Goal: Information Seeking & Learning: Learn about a topic

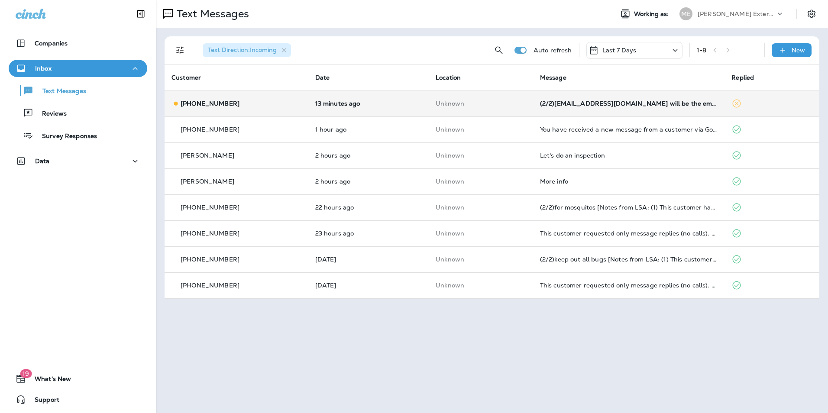
click at [645, 108] on td "(2/2)[EMAIL_ADDRESS][DOMAIN_NAME] will be the email used to send report. R/ [PE…" at bounding box center [629, 104] width 192 height 26
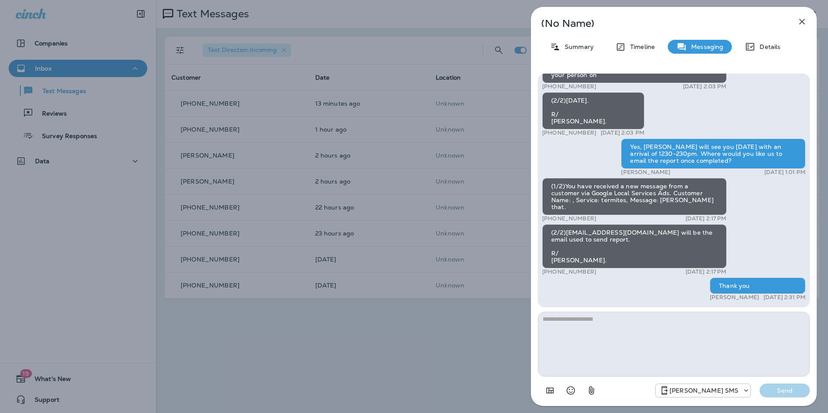
click at [801, 23] on icon "button" at bounding box center [803, 22] width 6 height 6
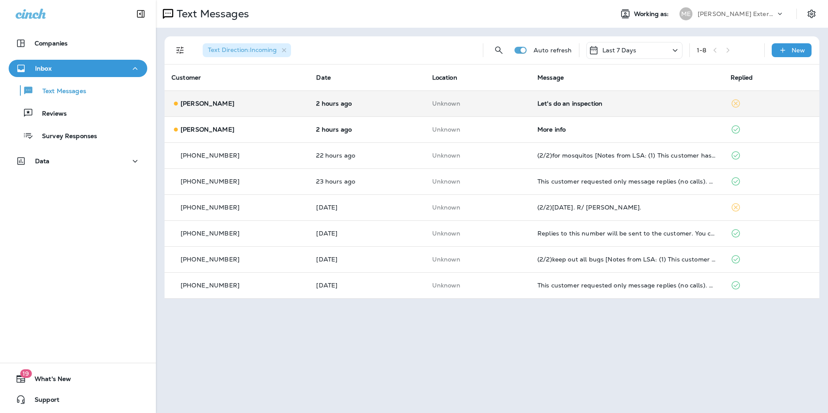
click at [246, 104] on div "[PERSON_NAME]" at bounding box center [237, 103] width 131 height 9
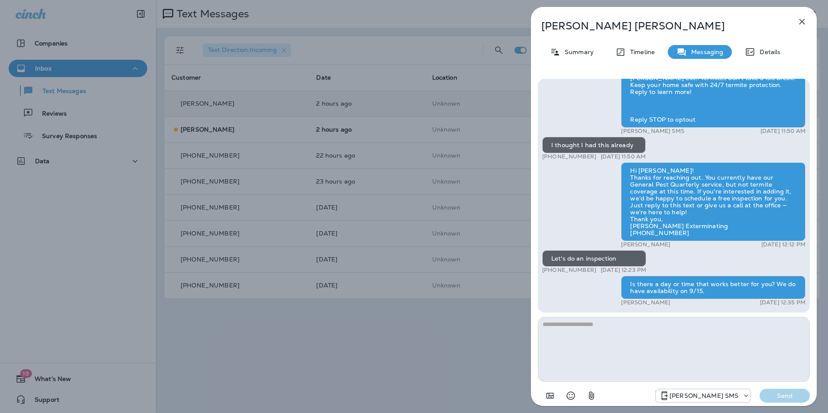
click at [804, 18] on icon "button" at bounding box center [802, 21] width 10 height 10
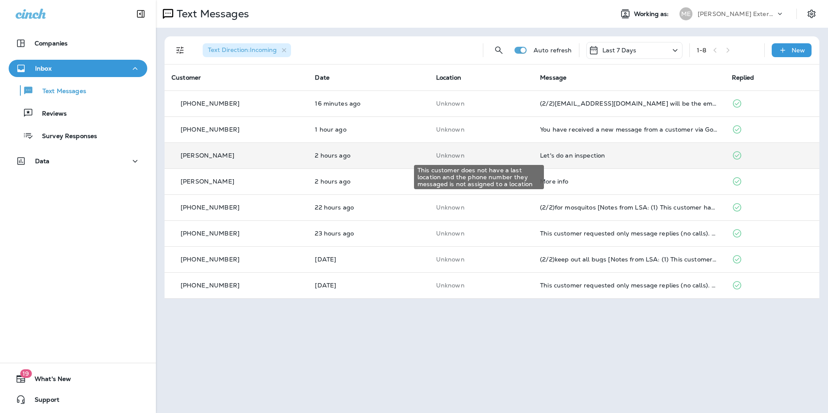
click at [490, 154] on p "Unknown" at bounding box center [481, 155] width 90 height 7
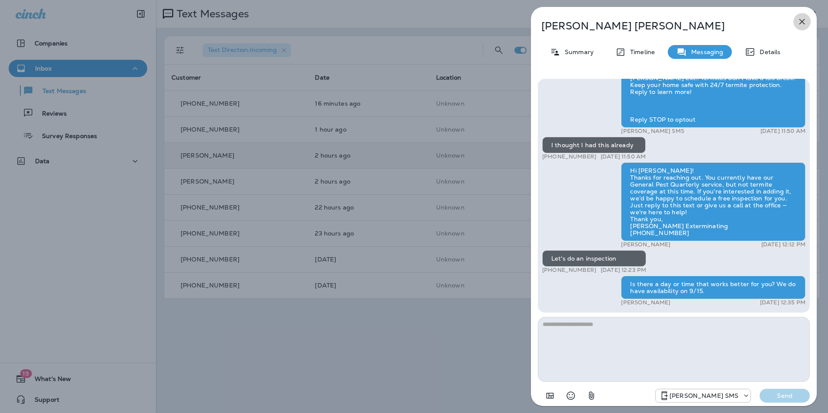
click at [805, 19] on icon "button" at bounding box center [802, 21] width 10 height 10
